Goal: Transaction & Acquisition: Purchase product/service

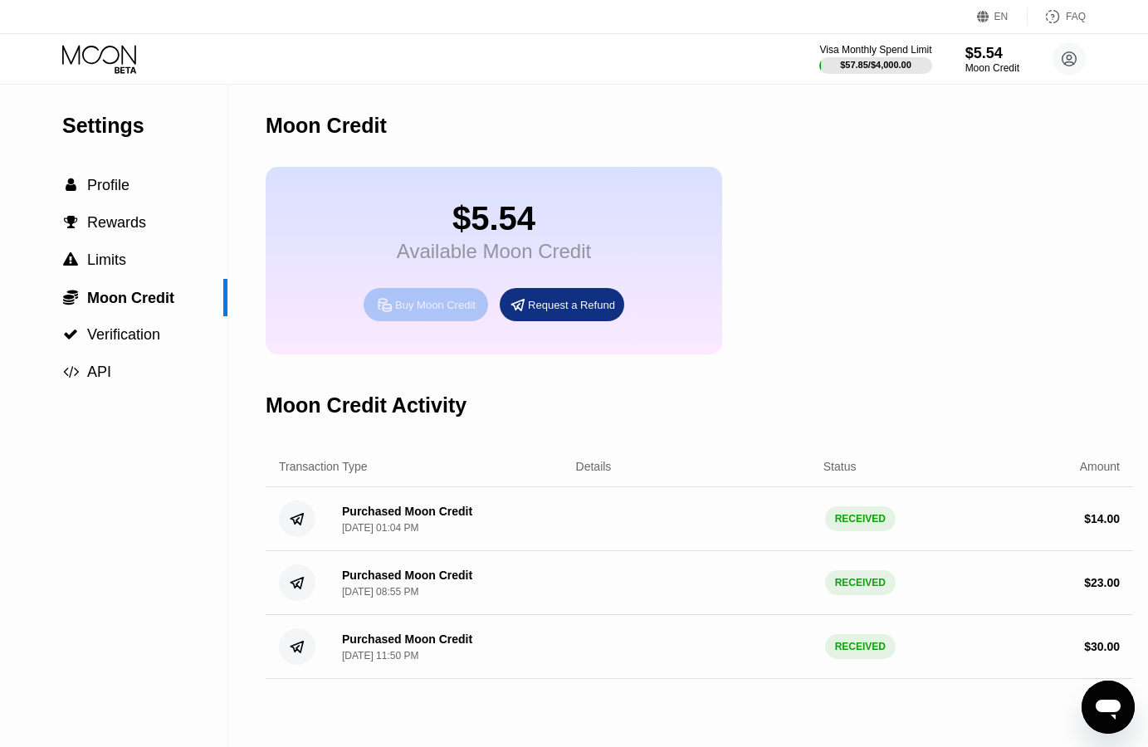
click at [442, 303] on div "Buy Moon Credit" at bounding box center [426, 304] width 124 height 33
type input "0"
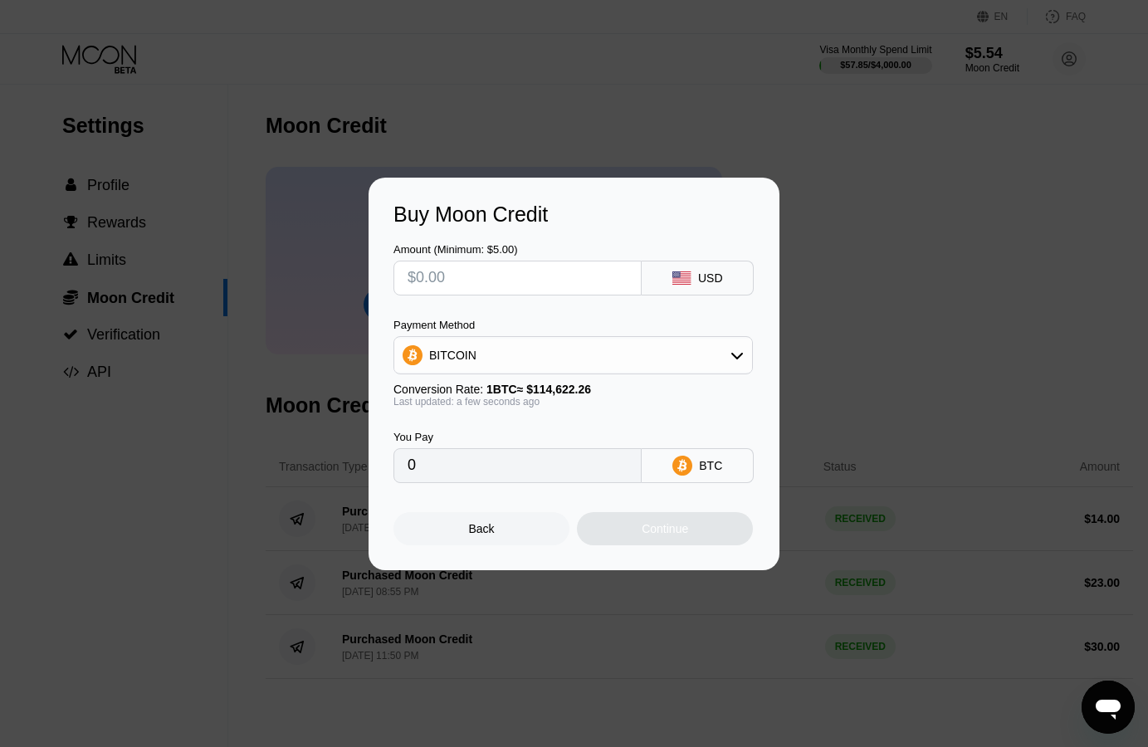
click at [96, 323] on div "Buy Moon Credit Amount (Minimum: $5.00) USD Payment Method BITCOIN Conversion R…" at bounding box center [574, 374] width 1148 height 393
click at [559, 282] on input "text" at bounding box center [517, 277] width 220 height 33
type input "$1"
type input "0.00000873"
type input "$12"
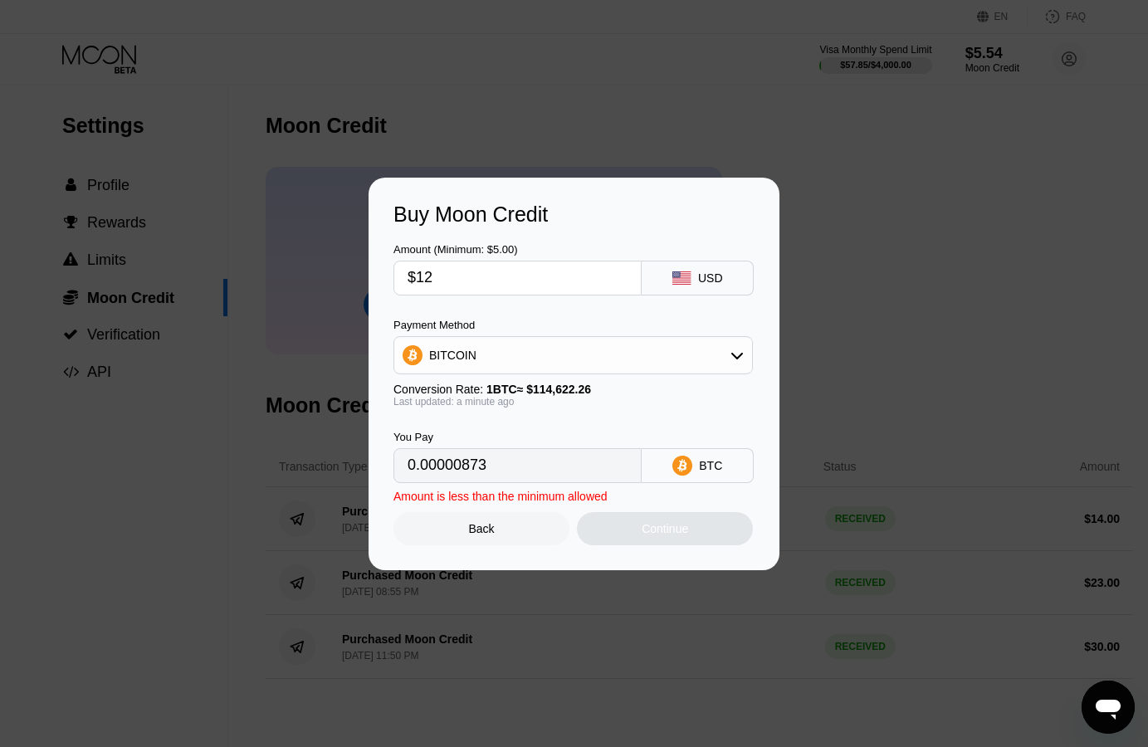
type input "0.00010470"
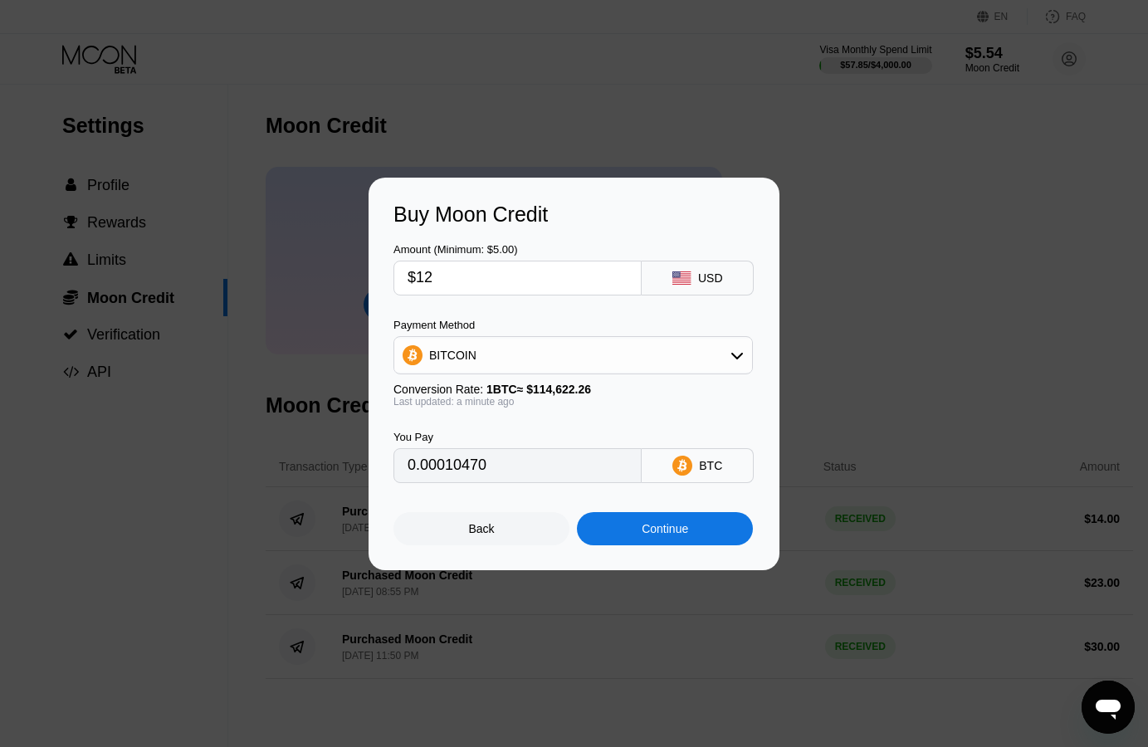
type input "$12"
click at [710, 379] on div "Payment Method BITCOIN Conversion Rate: 1 BTC ≈ $114,622.26 Last updated: a min…" at bounding box center [572, 363] width 359 height 89
click at [718, 370] on div "BITCOIN" at bounding box center [573, 355] width 358 height 33
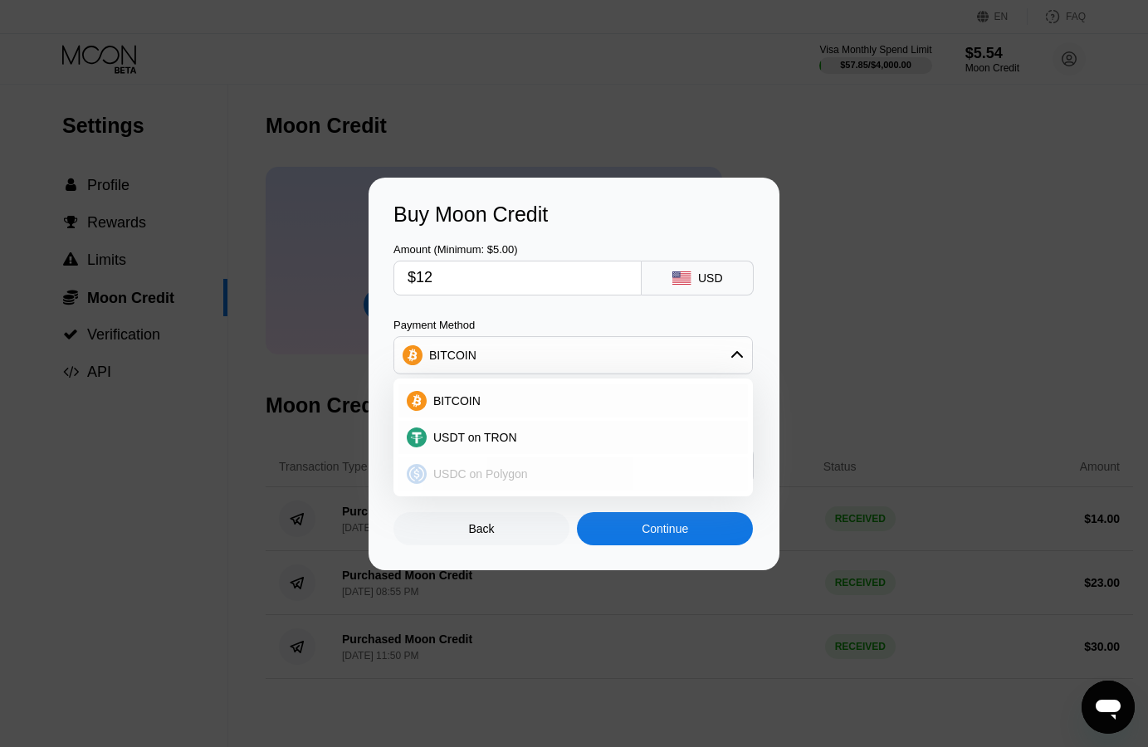
click at [590, 470] on div "USDC on Polygon" at bounding box center [583, 473] width 313 height 13
type input "12.00000000"
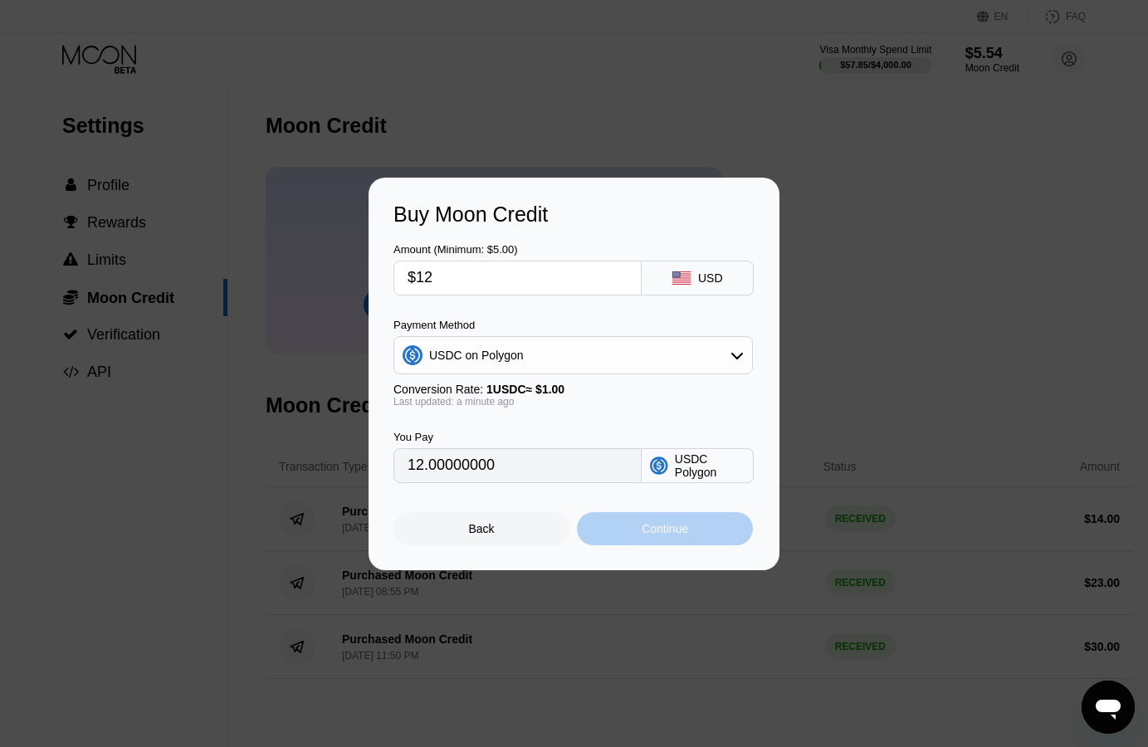
click at [625, 542] on div "Continue" at bounding box center [665, 528] width 176 height 33
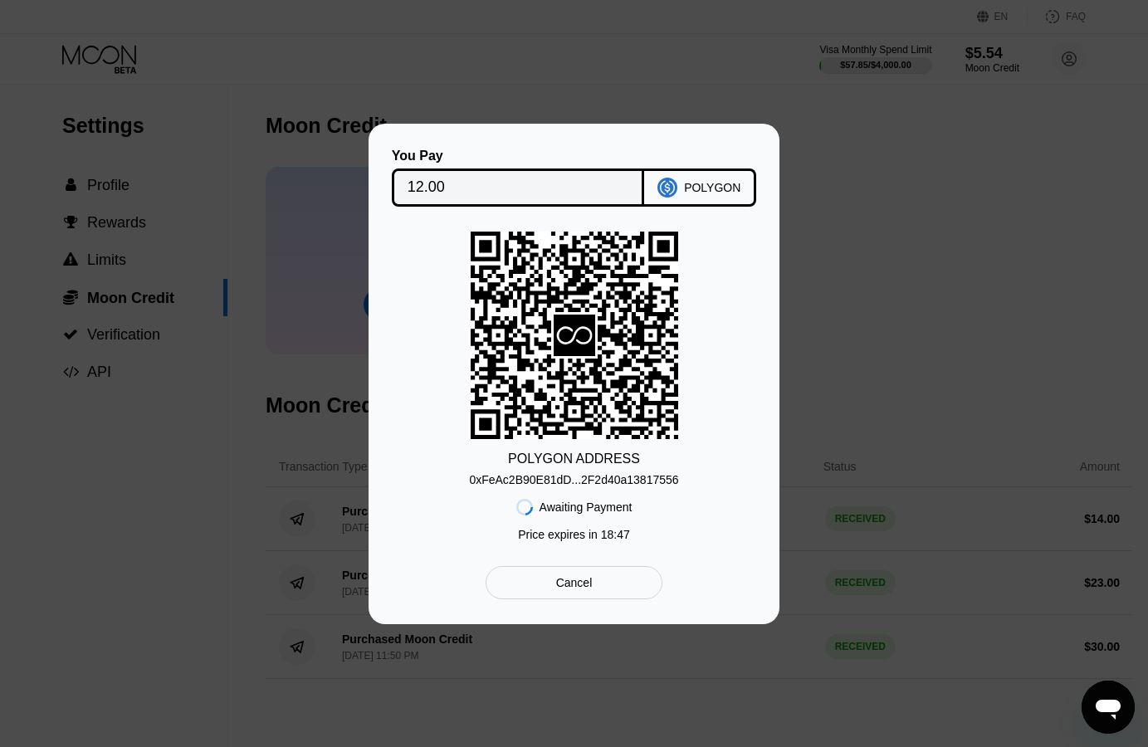
click at [569, 475] on div "0xFeAc2B90E81dD...2F2d40a13817556" at bounding box center [573, 479] width 209 height 13
click at [505, 476] on div "0xFeAc2B90E81dD...2F2d40a13817556" at bounding box center [573, 479] width 209 height 13
